Goal: Transaction & Acquisition: Purchase product/service

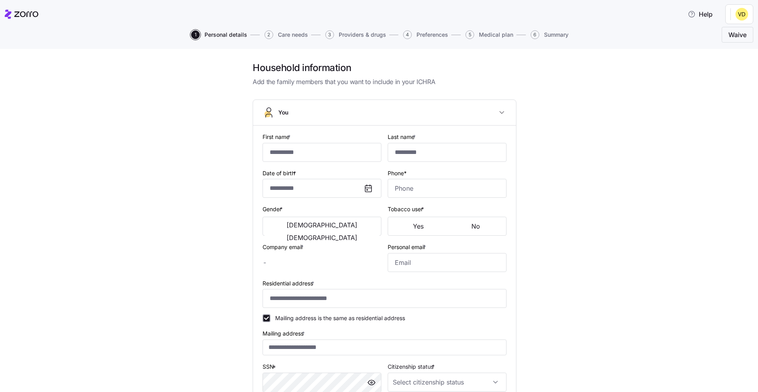
type input "*******"
type input "[EMAIL_ADDRESS][DOMAIN_NAME]"
type input "**********"
checkbox input "true"
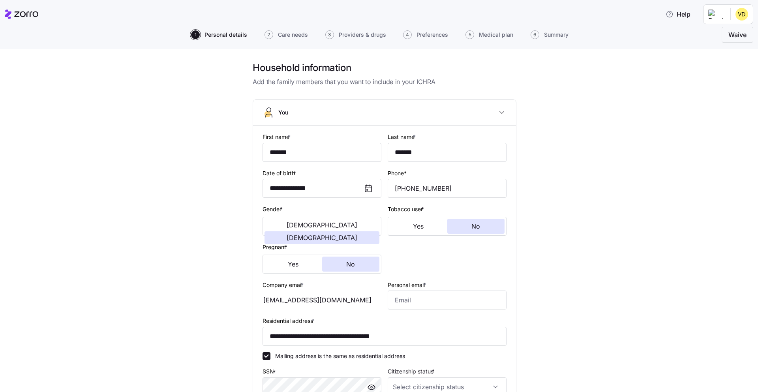
type input "**********"
type input "[PHONE_NUMBER]"
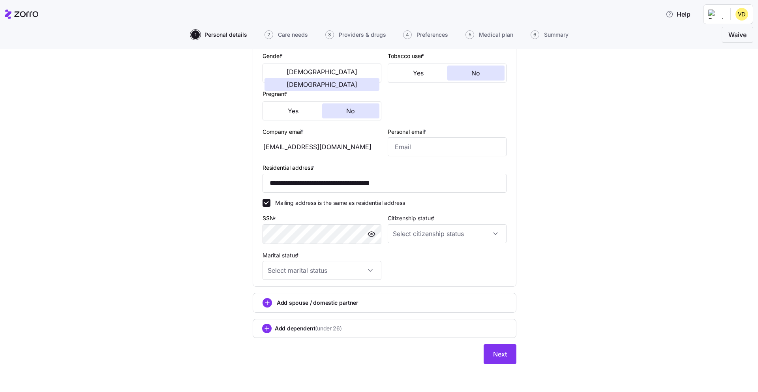
scroll to position [154, 0]
click at [492, 227] on input "Citizenship status *" at bounding box center [447, 233] width 119 height 19
click at [447, 258] on div "[DEMOGRAPHIC_DATA] citizen" at bounding box center [447, 257] width 113 height 17
type input "[DEMOGRAPHIC_DATA] citizen"
click at [344, 271] on input "Marital status *" at bounding box center [322, 270] width 119 height 19
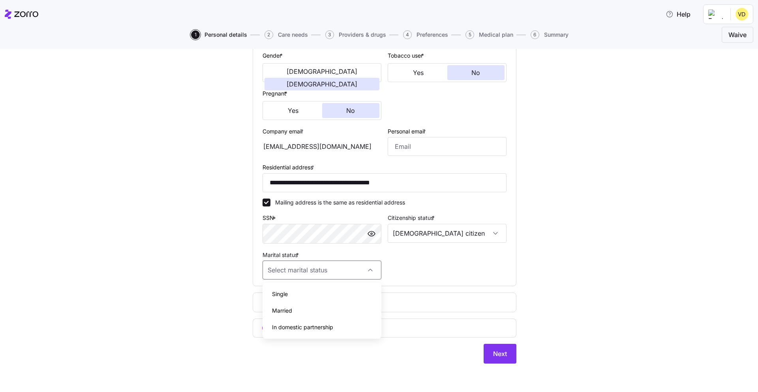
click at [311, 293] on div "Single" at bounding box center [322, 294] width 113 height 17
type input "Single"
click at [317, 329] on span "(under 26)" at bounding box center [328, 328] width 26 height 8
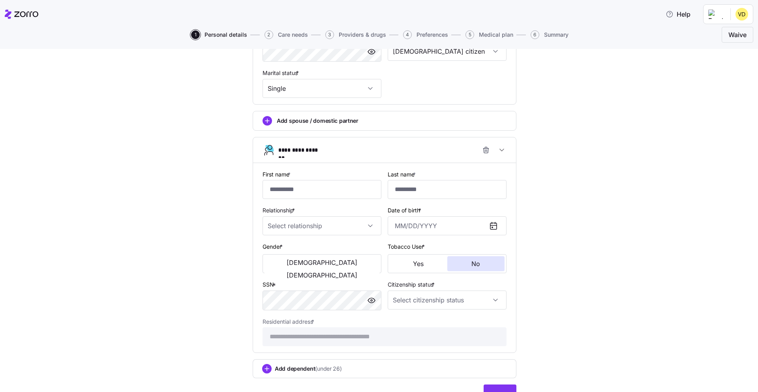
scroll to position [352, 0]
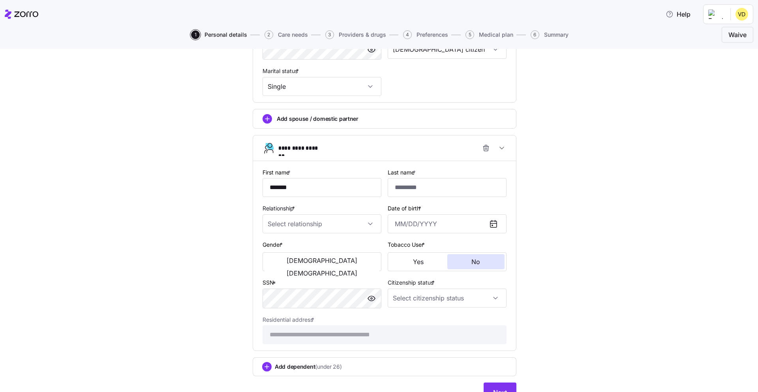
type input "*******"
type input "******"
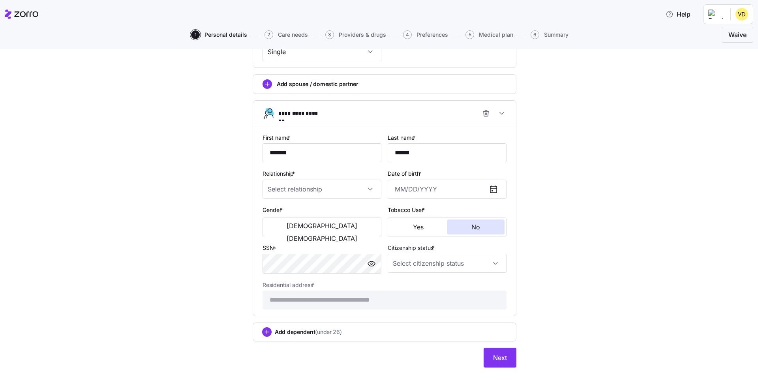
scroll to position [390, 0]
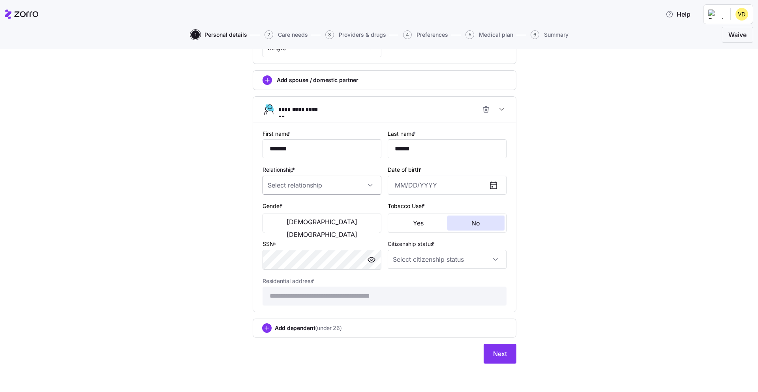
click at [329, 187] on input "Relationship *" at bounding box center [322, 185] width 119 height 19
click at [299, 205] on div "Child" at bounding box center [322, 209] width 113 height 17
type input "Child"
click at [402, 182] on input "Date of birth *" at bounding box center [447, 185] width 119 height 19
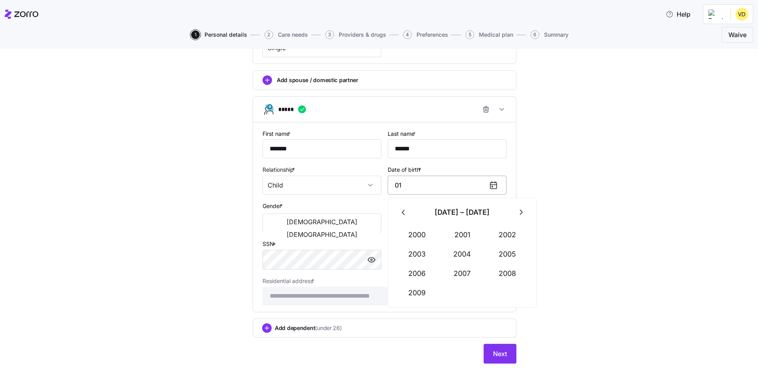
type input "0"
click at [523, 211] on icon "button" at bounding box center [520, 212] width 9 height 9
click at [501, 255] on button "2025" at bounding box center [507, 254] width 45 height 19
click at [423, 237] on button "Jan" at bounding box center [417, 234] width 45 height 19
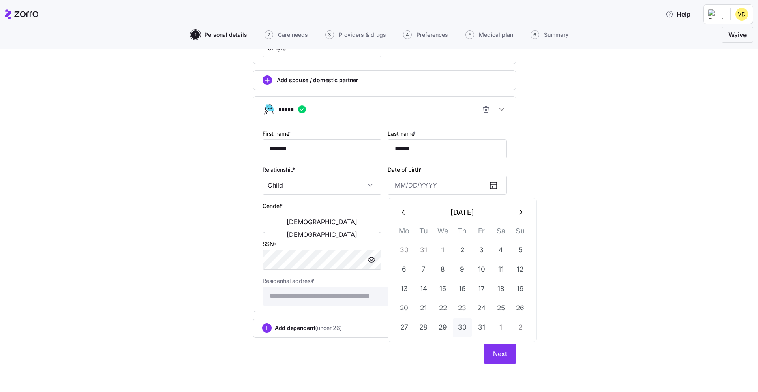
click at [461, 326] on button "30" at bounding box center [462, 327] width 19 height 19
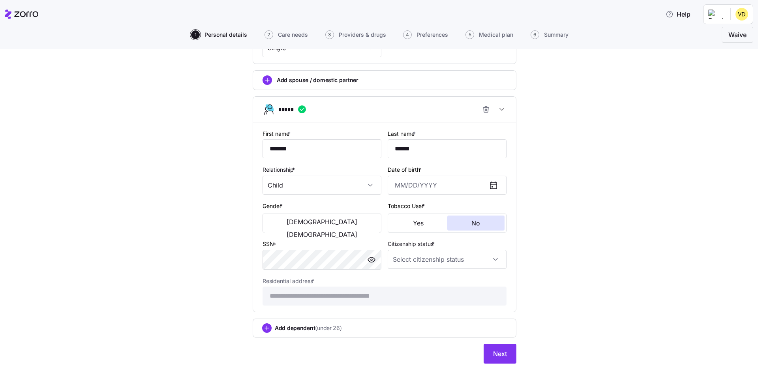
type input "[DATE]"
click at [296, 224] on span "[DEMOGRAPHIC_DATA]" at bounding box center [322, 222] width 71 height 6
click at [492, 257] on input "Citizenship status *" at bounding box center [447, 259] width 119 height 19
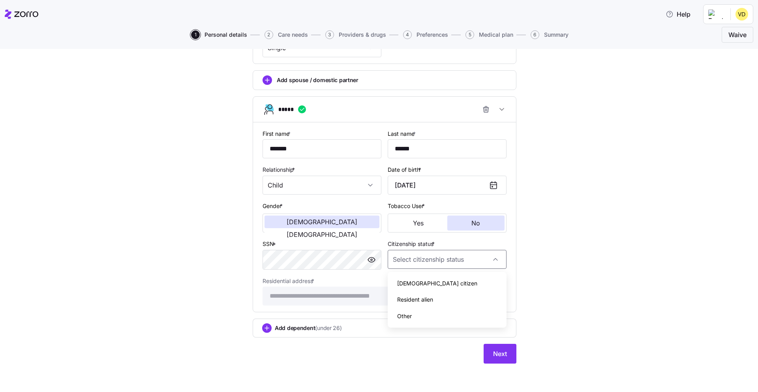
click at [441, 282] on div "[DEMOGRAPHIC_DATA] citizen" at bounding box center [447, 283] width 113 height 17
type input "[DEMOGRAPHIC_DATA] citizen"
click at [373, 332] on div "Add dependent (under 26)" at bounding box center [384, 327] width 245 height 9
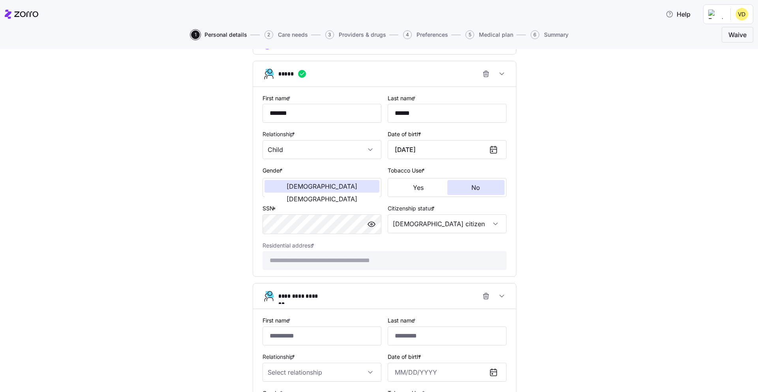
scroll to position [430, 0]
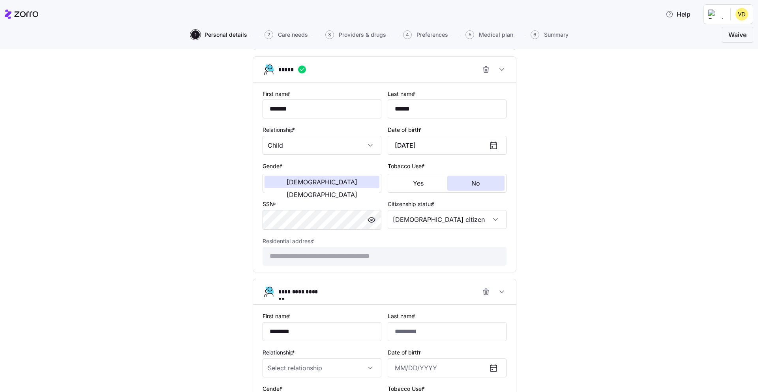
type input "*******"
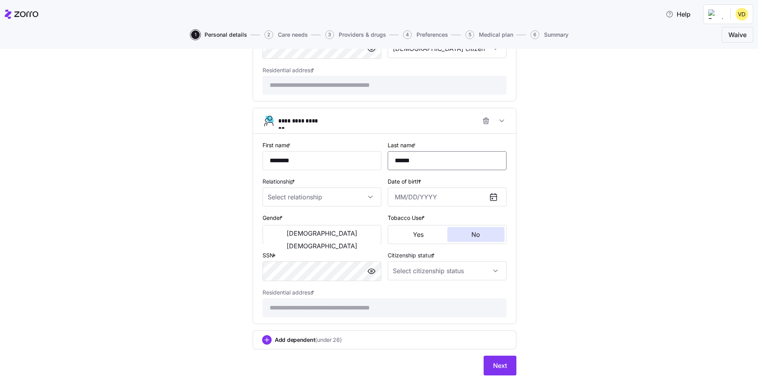
scroll to position [613, 0]
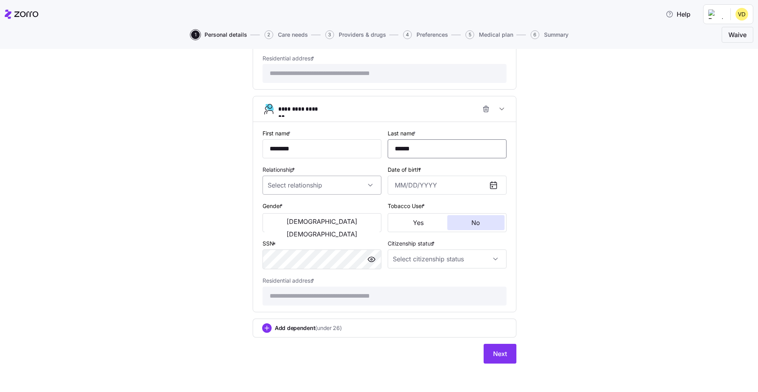
type input "******"
click at [304, 185] on input "Relationship *" at bounding box center [322, 185] width 119 height 19
click at [295, 211] on div "Child" at bounding box center [322, 209] width 113 height 17
type input "Child"
click at [413, 186] on input "Date of birth *" at bounding box center [447, 185] width 119 height 19
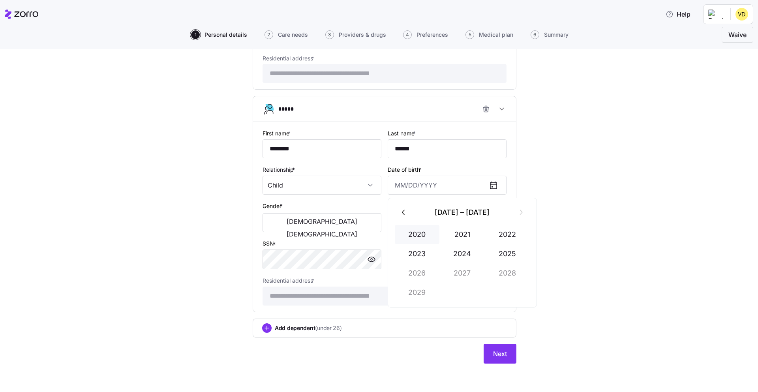
click at [411, 235] on button "2020" at bounding box center [417, 234] width 45 height 19
click at [506, 292] on button "Dec" at bounding box center [507, 292] width 45 height 19
click at [405, 328] on button "28" at bounding box center [404, 327] width 19 height 19
type input "[DATE]"
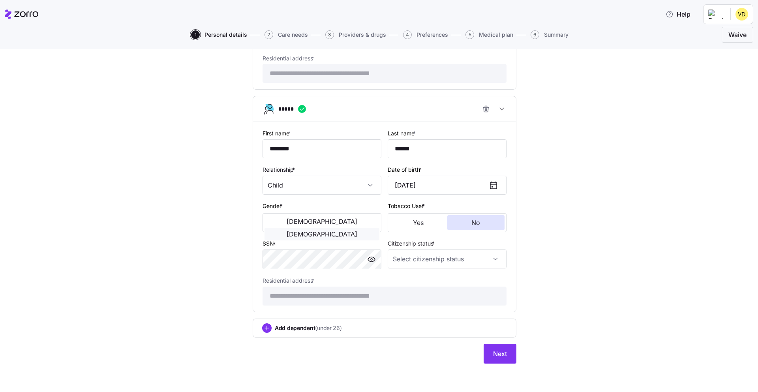
click at [345, 231] on span "[DEMOGRAPHIC_DATA]" at bounding box center [322, 234] width 71 height 6
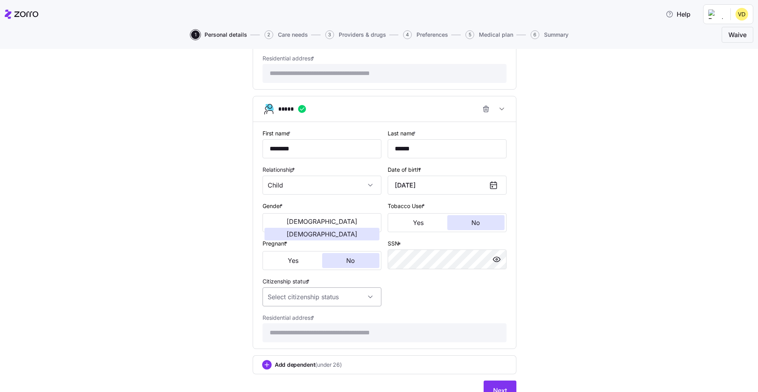
click at [357, 298] on input "Citizenship status *" at bounding box center [322, 296] width 119 height 19
click at [331, 321] on div "[DEMOGRAPHIC_DATA] citizen" at bounding box center [322, 321] width 113 height 17
type input "[DEMOGRAPHIC_DATA] citizen"
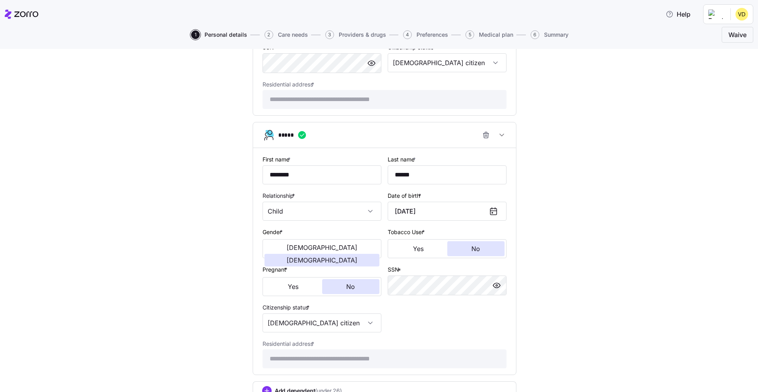
scroll to position [650, 0]
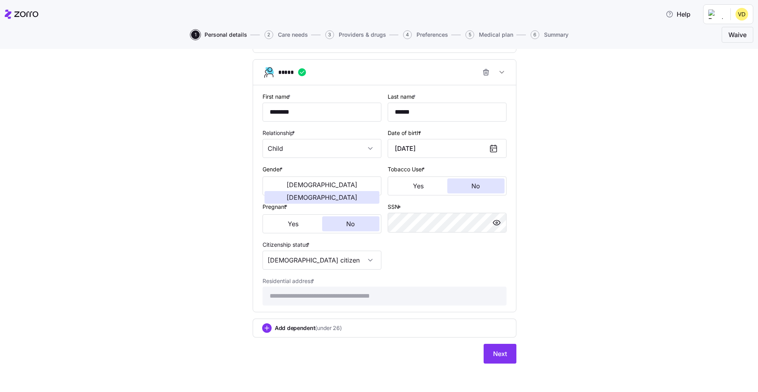
click at [390, 327] on div "Add dependent (under 26)" at bounding box center [384, 327] width 245 height 9
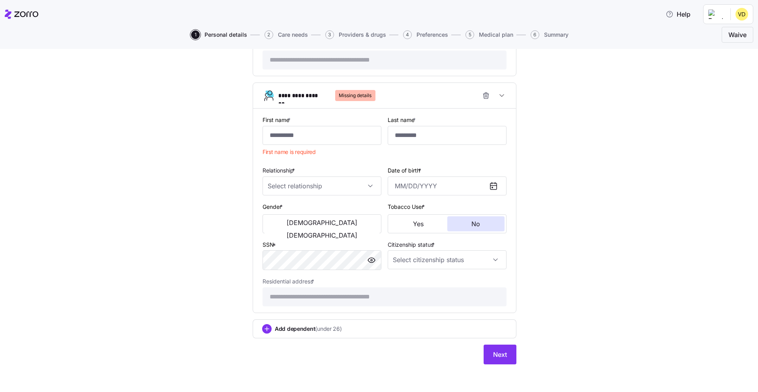
scroll to position [887, 0]
click at [325, 137] on input "First name *" at bounding box center [322, 134] width 119 height 19
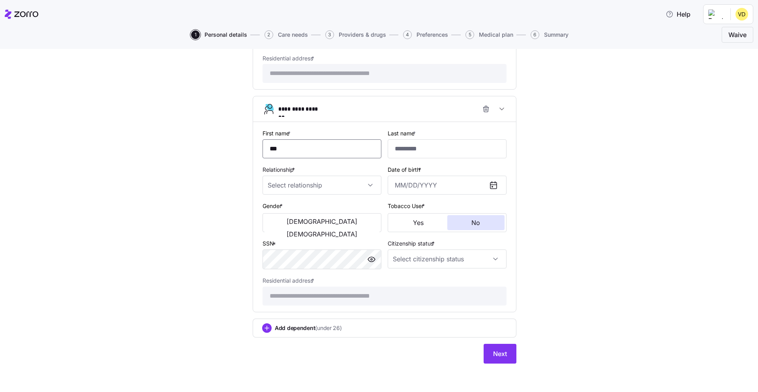
scroll to position [873, 0]
type input "******"
type input "*****"
click at [281, 184] on input "Relationship *" at bounding box center [322, 185] width 119 height 19
click at [290, 210] on div "Child" at bounding box center [322, 209] width 113 height 17
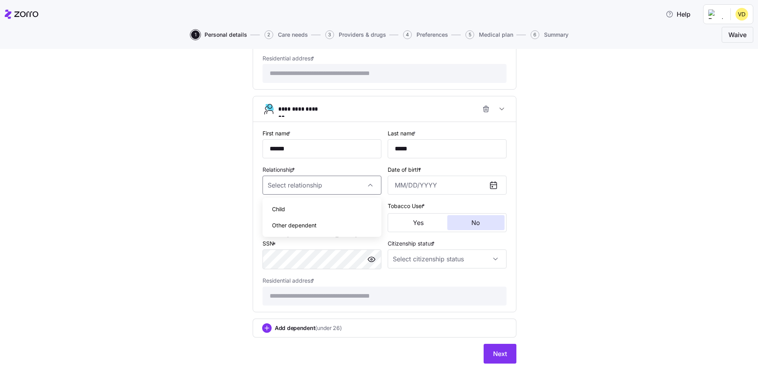
type input "Child"
click at [436, 189] on input "Date of birth *" at bounding box center [447, 185] width 119 height 19
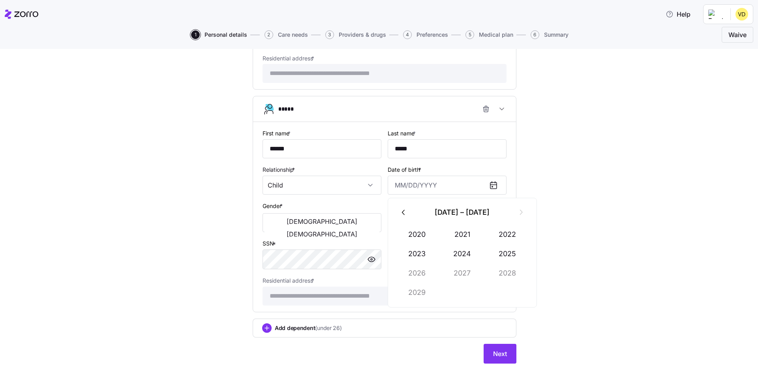
click at [402, 213] on icon "button" at bounding box center [404, 212] width 9 height 9
click at [419, 292] on button "2019" at bounding box center [417, 292] width 45 height 19
click at [468, 235] on button "Feb" at bounding box center [462, 234] width 45 height 19
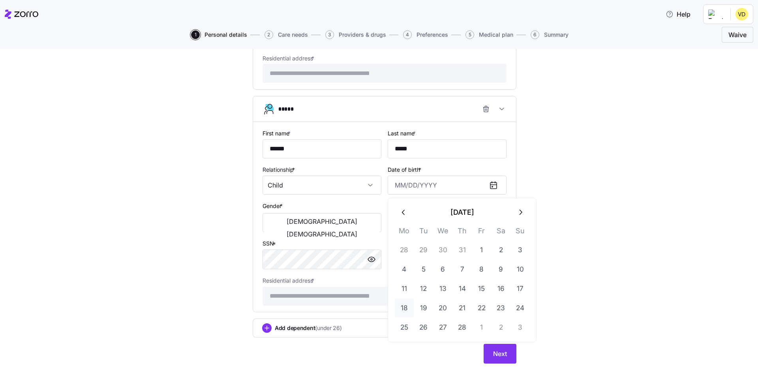
click at [404, 308] on button "18" at bounding box center [404, 307] width 19 height 19
type input "[DATE]"
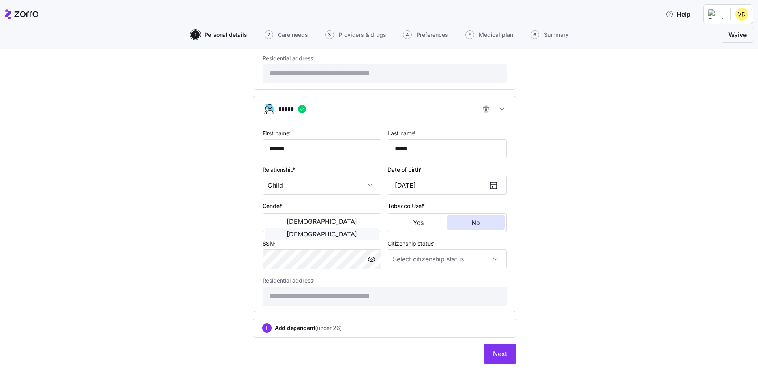
click at [363, 228] on button "[DEMOGRAPHIC_DATA]" at bounding box center [322, 234] width 115 height 13
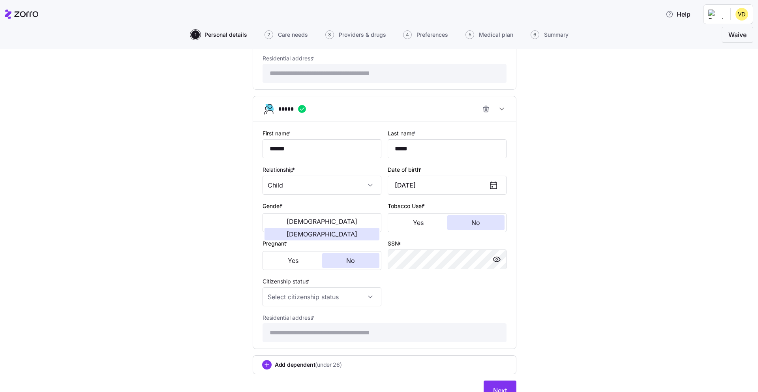
scroll to position [909, 0]
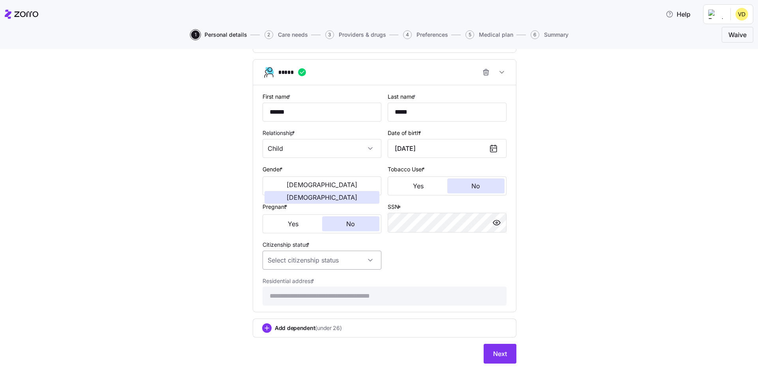
click at [312, 263] on input "Citizenship status *" at bounding box center [322, 260] width 119 height 19
click at [292, 285] on span "[DEMOGRAPHIC_DATA] citizen" at bounding box center [312, 284] width 80 height 9
type input "[DEMOGRAPHIC_DATA] citizen"
click at [349, 331] on div "Add dependent (under 26)" at bounding box center [384, 327] width 245 height 9
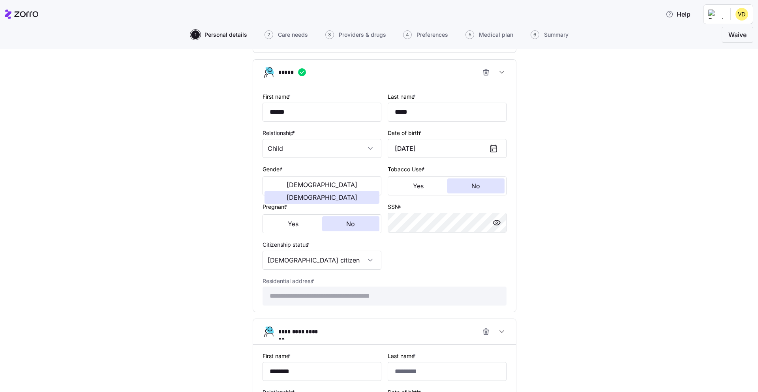
type input "********"
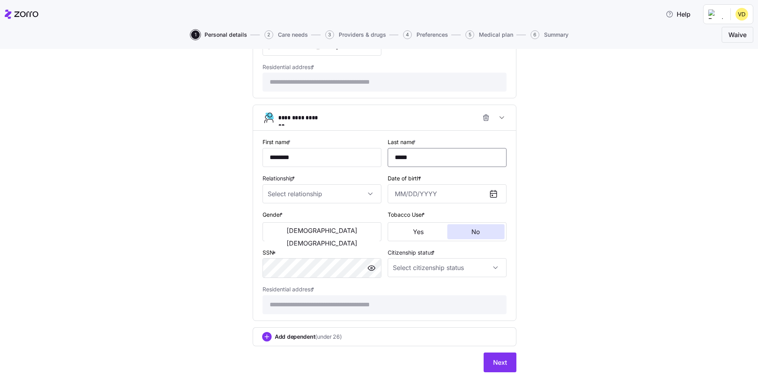
scroll to position [1125, 0]
type input "*****"
click at [324, 194] on input "Relationship *" at bounding box center [322, 192] width 119 height 19
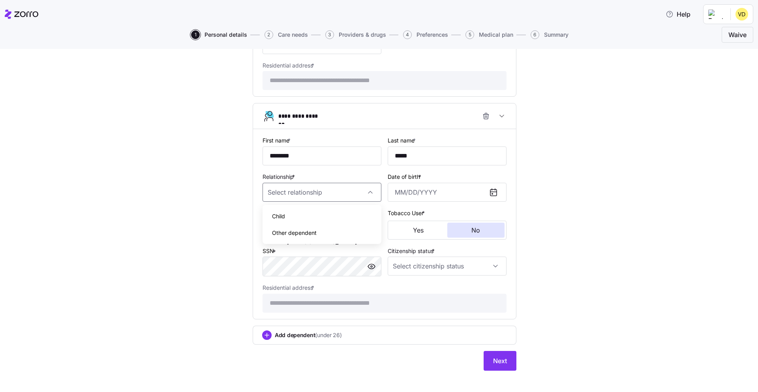
click at [307, 221] on div "Child" at bounding box center [322, 216] width 113 height 17
type input "Child"
click at [445, 186] on input "Date of birth *" at bounding box center [447, 192] width 119 height 19
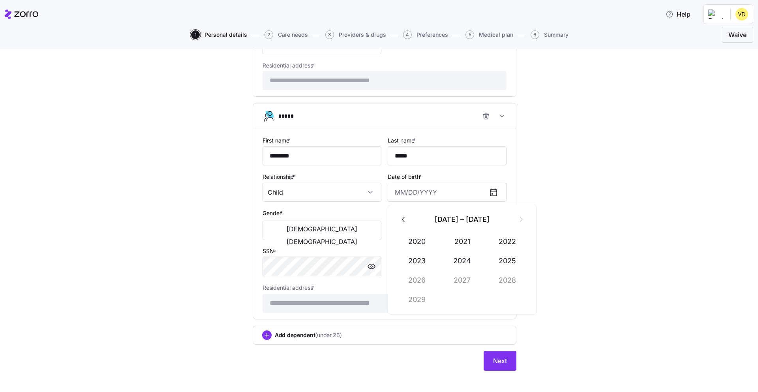
click at [402, 224] on button "button" at bounding box center [403, 219] width 19 height 19
click at [465, 278] on button "2017" at bounding box center [462, 280] width 45 height 19
click at [464, 260] on button "May" at bounding box center [462, 261] width 45 height 19
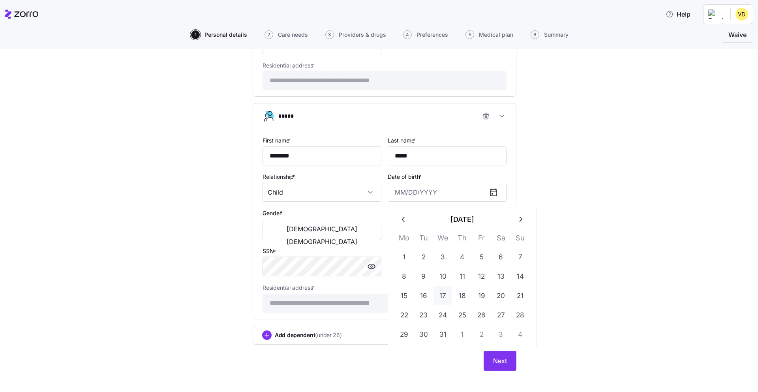
click at [442, 296] on button "17" at bounding box center [443, 295] width 19 height 19
type input "[DATE]"
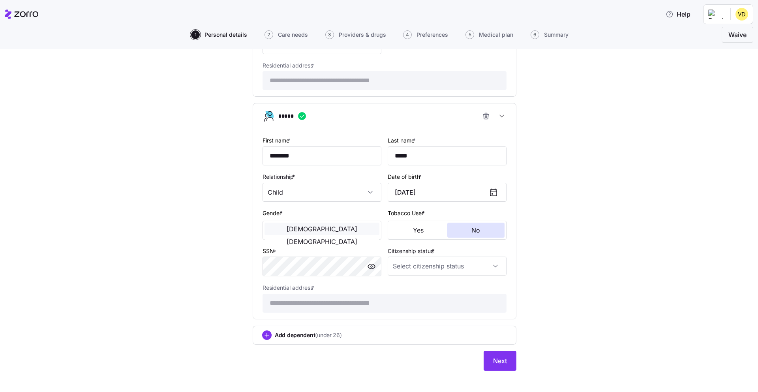
click at [292, 232] on span "[DEMOGRAPHIC_DATA]" at bounding box center [322, 229] width 71 height 6
click at [465, 263] on input "Citizenship status *" at bounding box center [447, 266] width 119 height 19
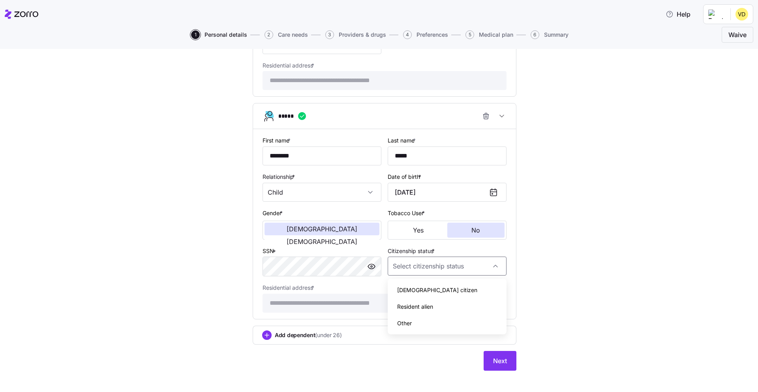
click at [433, 291] on div "[DEMOGRAPHIC_DATA] citizen" at bounding box center [447, 290] width 113 height 17
type input "[DEMOGRAPHIC_DATA] citizen"
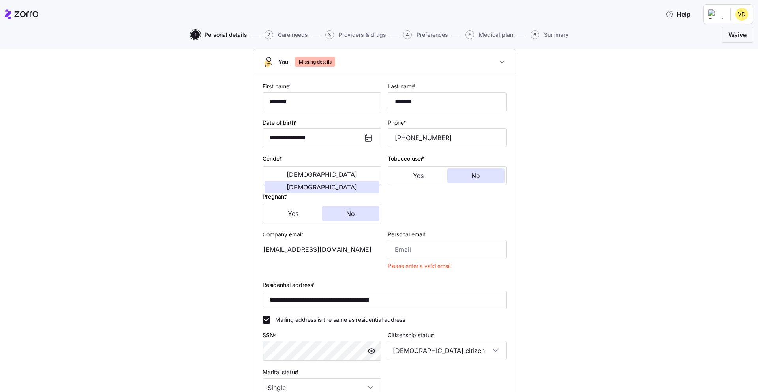
scroll to position [54, 0]
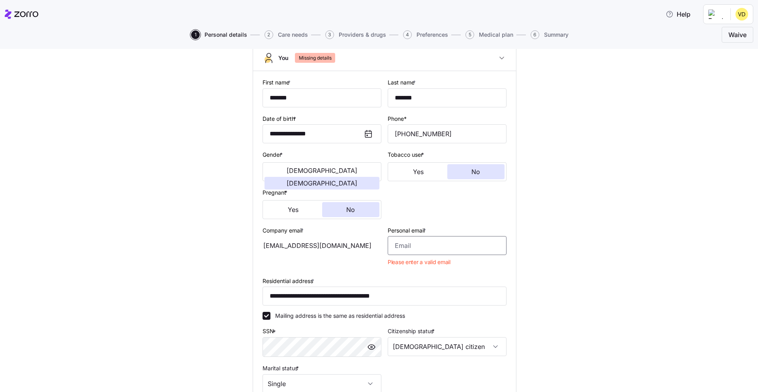
click at [433, 246] on input "Personal email *" at bounding box center [447, 245] width 119 height 19
type input "[EMAIL_ADDRESS][DOMAIN_NAME]"
type input "[PHONE_NUMBER]"
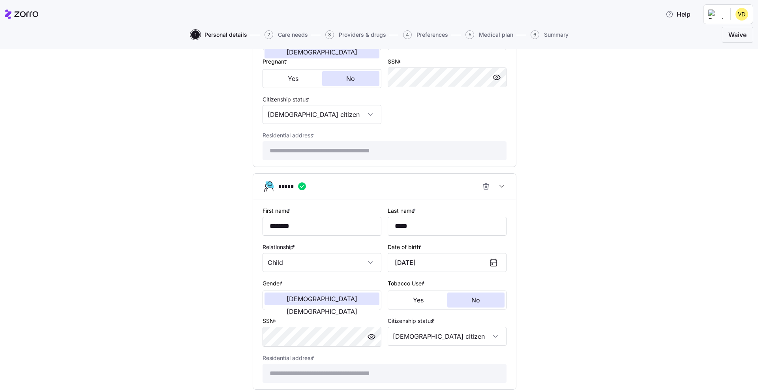
scroll to position [1118, 0]
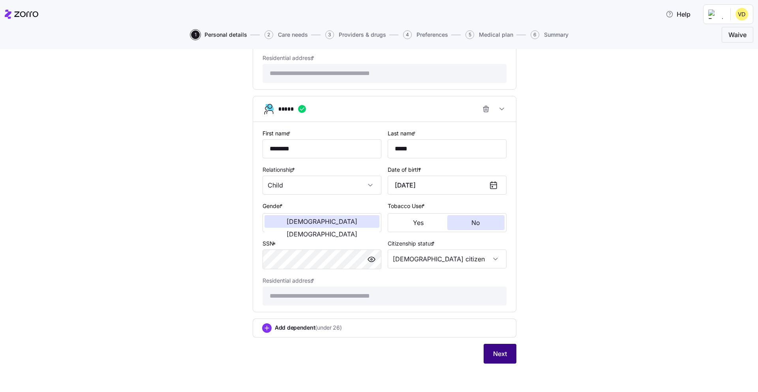
click at [495, 359] on button "Next" at bounding box center [500, 354] width 33 height 20
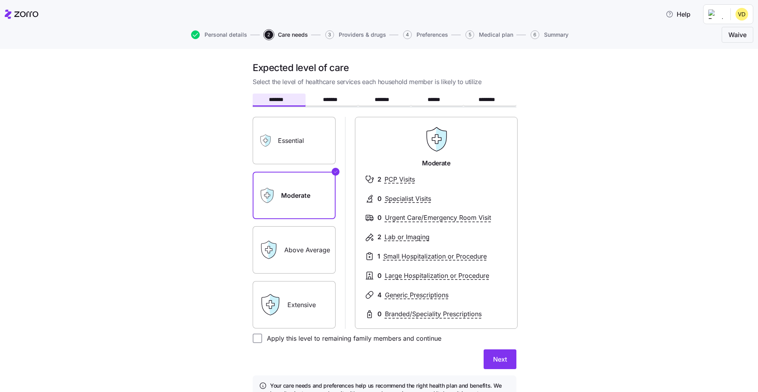
click at [295, 136] on label "Essential" at bounding box center [294, 140] width 83 height 47
click at [0, 0] on input "Essential" at bounding box center [0, 0] width 0 height 0
click at [284, 206] on label "Moderate" at bounding box center [294, 195] width 83 height 47
click at [0, 0] on input "Moderate" at bounding box center [0, 0] width 0 height 0
click at [288, 251] on label "Above Average" at bounding box center [294, 249] width 83 height 47
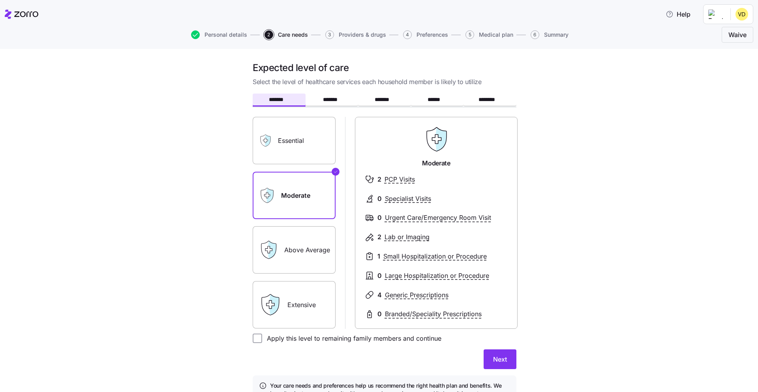
click at [0, 0] on input "Above Average" at bounding box center [0, 0] width 0 height 0
click at [297, 195] on label "Moderate" at bounding box center [294, 195] width 83 height 47
click at [0, 0] on input "Moderate" at bounding box center [0, 0] width 0 height 0
click at [257, 340] on input "Apply this level to remaining family members and continue" at bounding box center [257, 338] width 9 height 9
checkbox input "true"
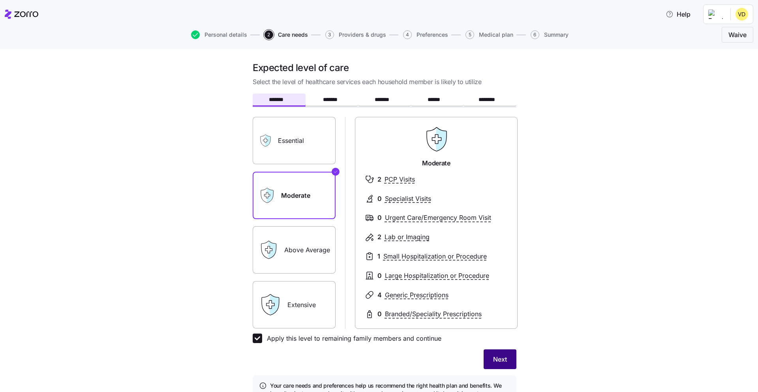
click at [500, 365] on button "Next" at bounding box center [500, 359] width 33 height 20
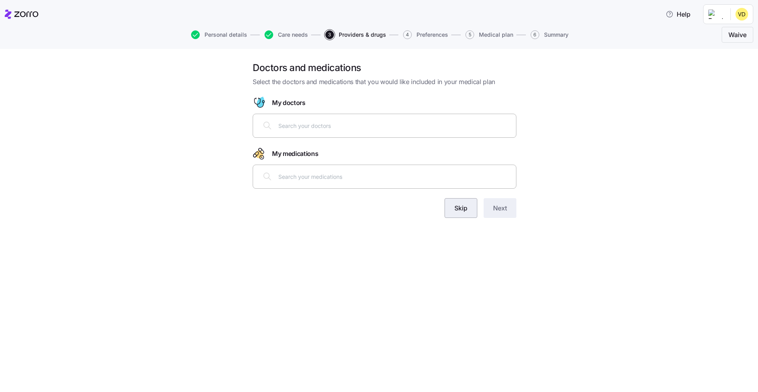
click at [462, 212] on span "Skip" at bounding box center [460, 207] width 13 height 9
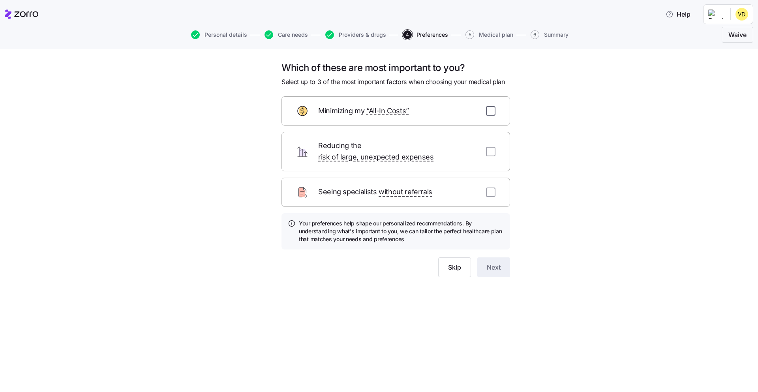
click at [491, 112] on input "checkbox" at bounding box center [490, 110] width 9 height 9
checkbox input "true"
click at [490, 147] on input "checkbox" at bounding box center [490, 151] width 9 height 9
checkbox input "true"
click at [490, 188] on input "checkbox" at bounding box center [490, 192] width 9 height 9
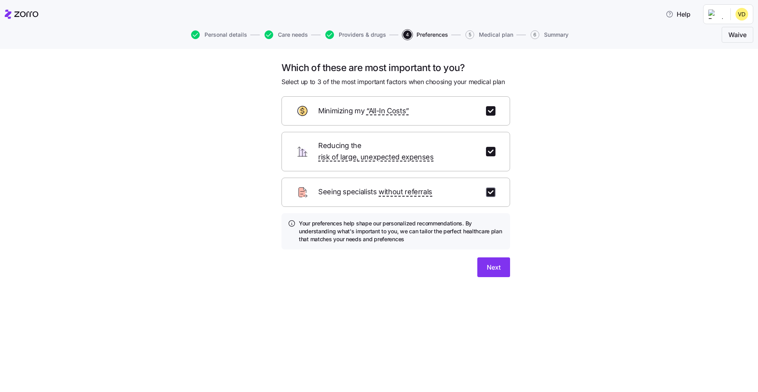
checkbox input "true"
click at [488, 263] on span "Next" at bounding box center [494, 267] width 14 height 9
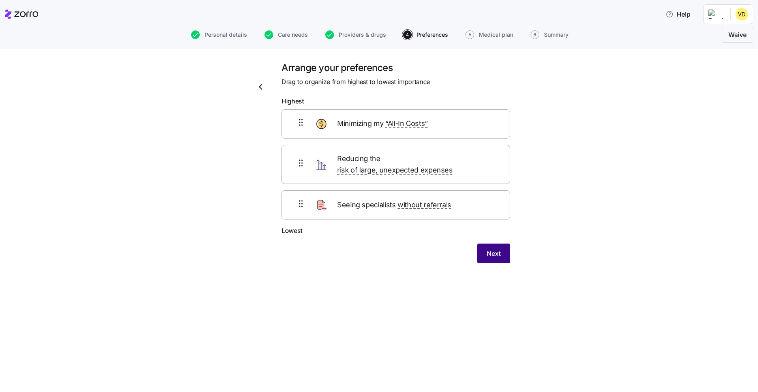
click at [487, 249] on span "Next" at bounding box center [494, 253] width 14 height 9
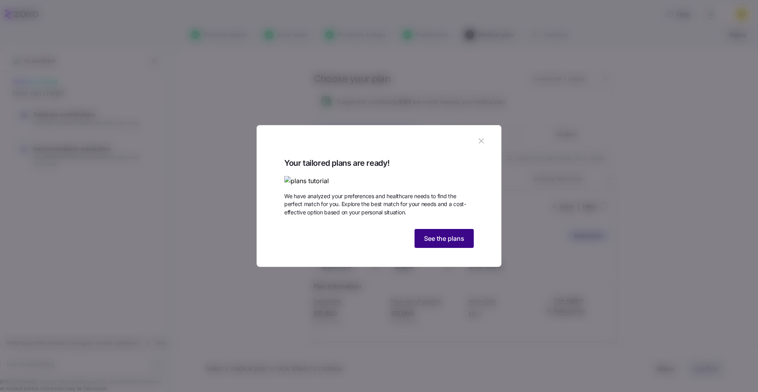
click at [428, 243] on span "See the plans" at bounding box center [444, 238] width 40 height 9
type textarea "x"
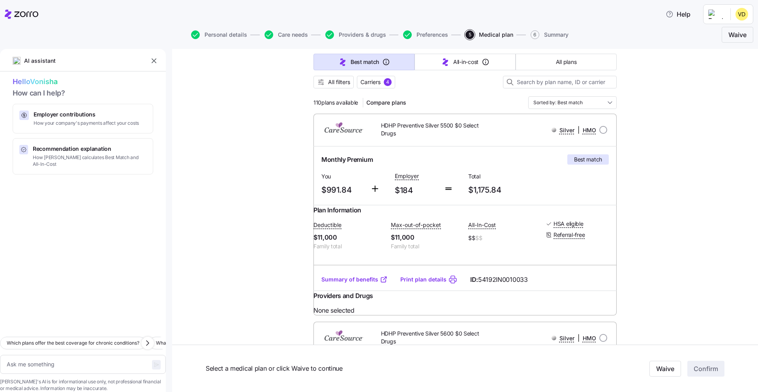
scroll to position [81, 0]
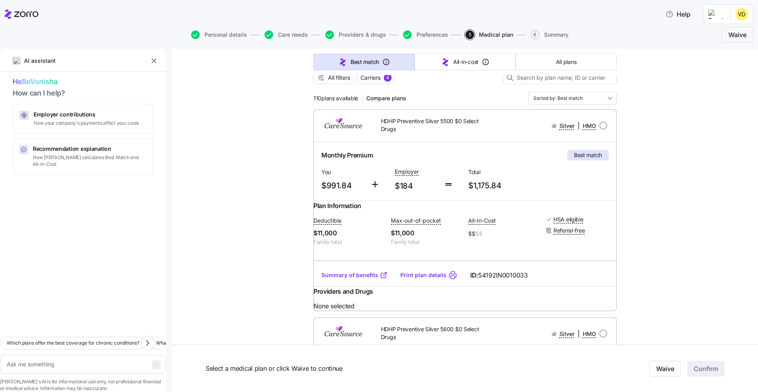
click at [361, 279] on link "Summary of benefits" at bounding box center [354, 275] width 66 height 8
